Goal: Task Accomplishment & Management: Complete application form

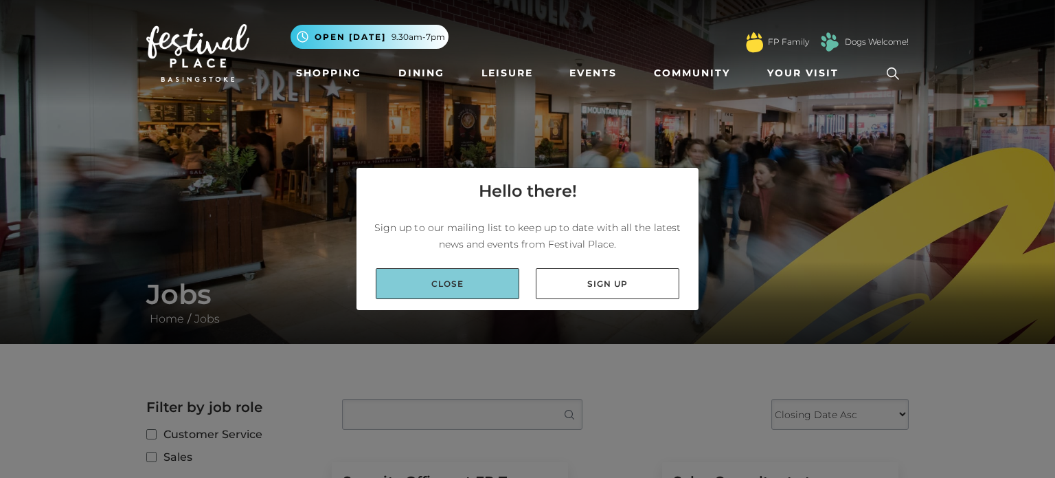
click at [421, 285] on link "Close" at bounding box center [448, 283] width 144 height 31
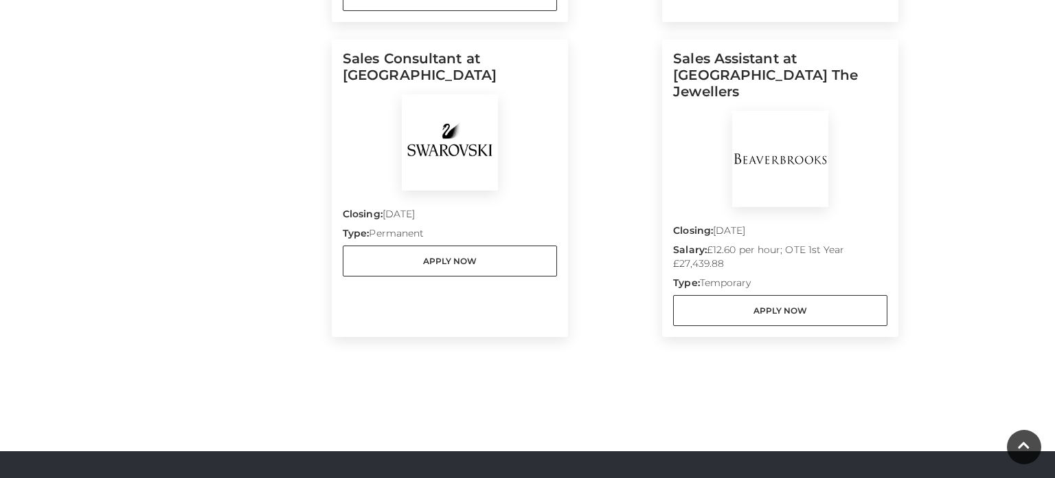
scroll to position [709, 0]
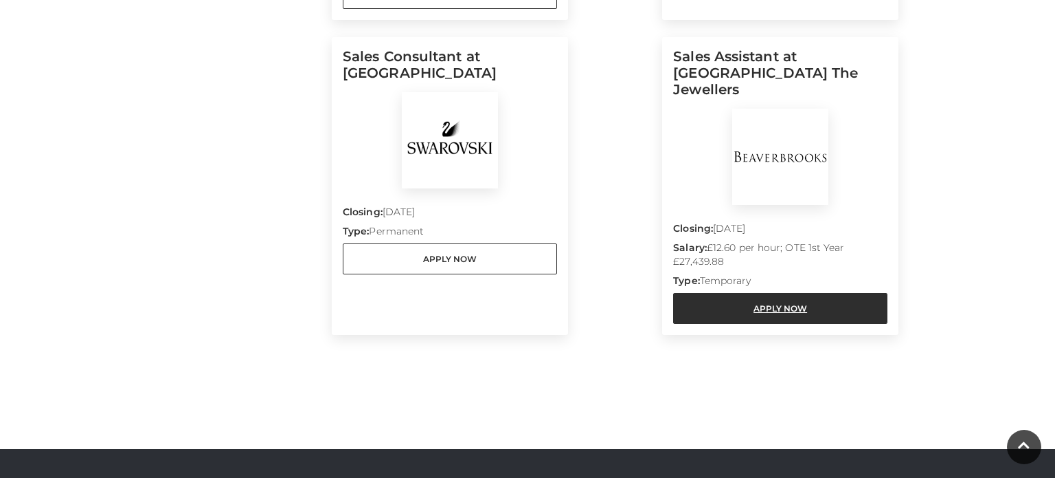
click at [763, 293] on link "Apply Now" at bounding box center [780, 308] width 214 height 31
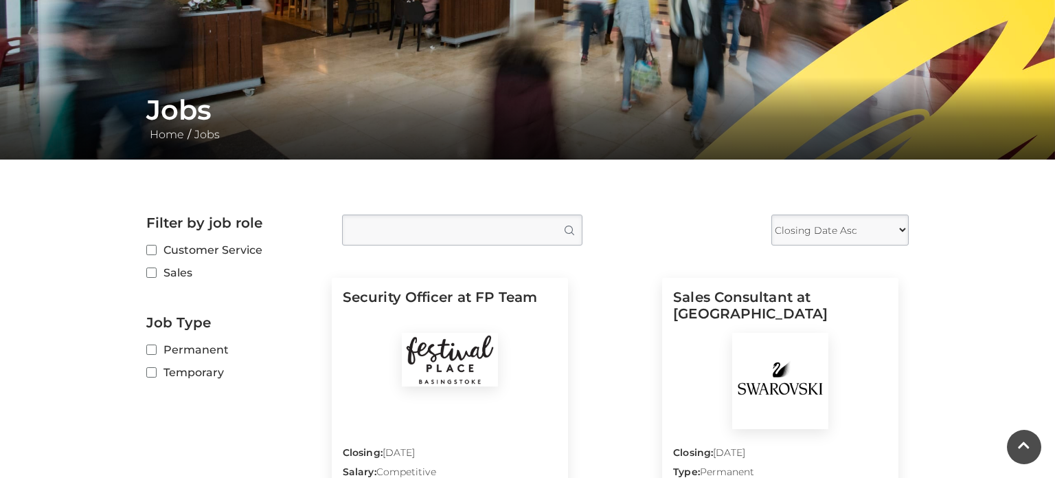
scroll to position [190, 0]
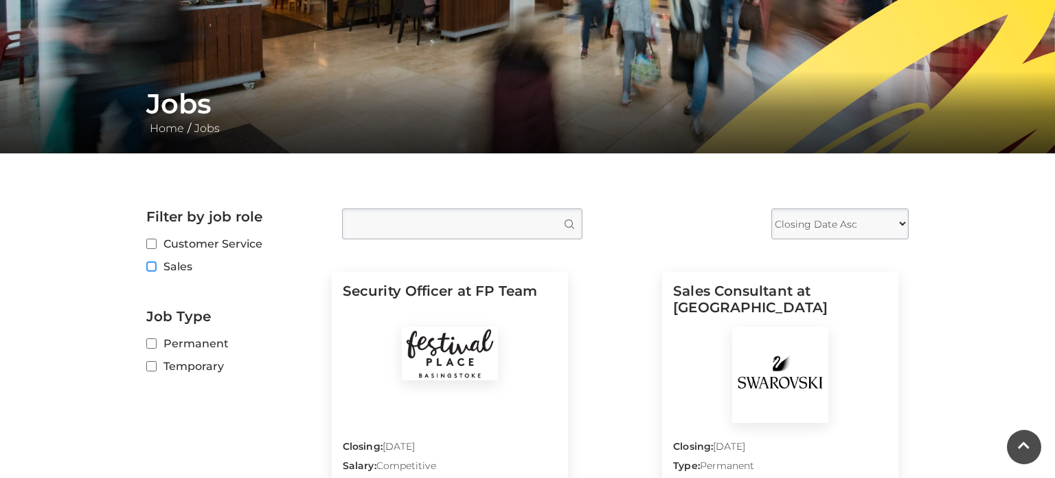
click at [153, 270] on input "Sales" at bounding box center [150, 266] width 9 height 9
checkbox input "true"
click at [156, 372] on label "Temporary" at bounding box center [233, 365] width 175 height 17
click at [155, 371] on input "Temporary" at bounding box center [150, 366] width 9 height 9
checkbox input "true"
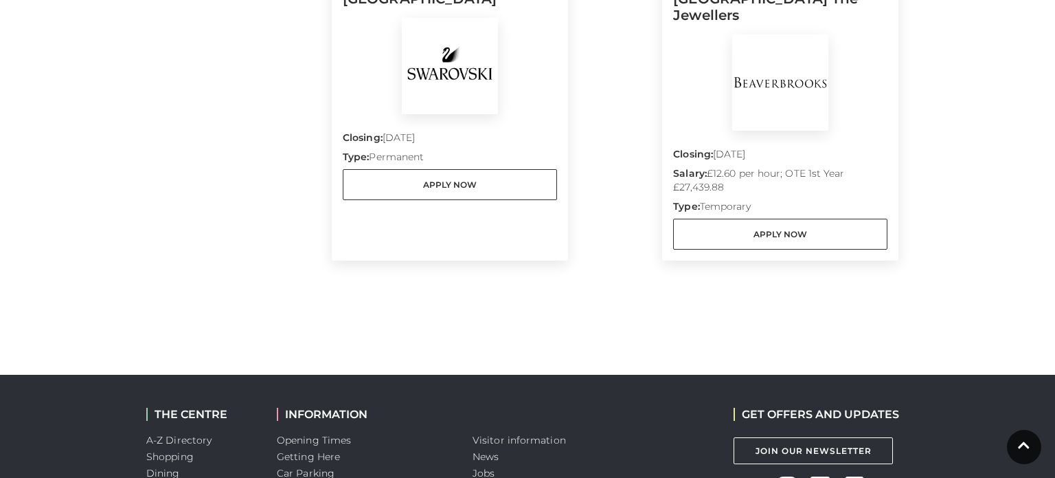
scroll to position [0, 0]
